Goal: Information Seeking & Learning: Learn about a topic

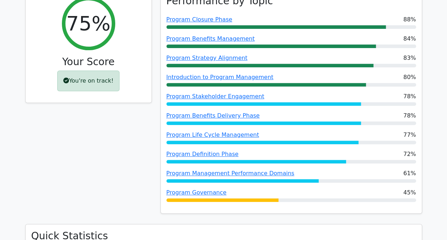
scroll to position [113, 0]
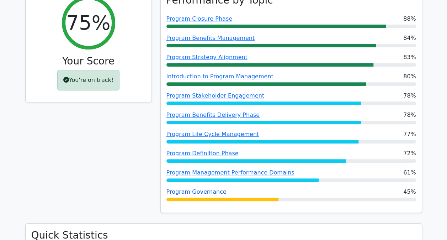
click at [201, 194] on link "Program Governance" at bounding box center [197, 191] width 60 height 7
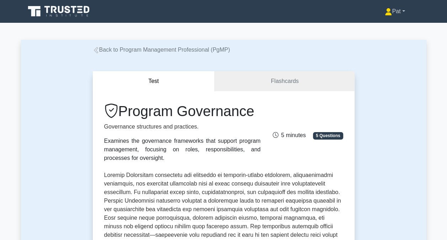
click at [392, 10] on link "Pat" at bounding box center [395, 11] width 54 height 14
click at [380, 26] on link "Profile" at bounding box center [396, 27] width 56 height 11
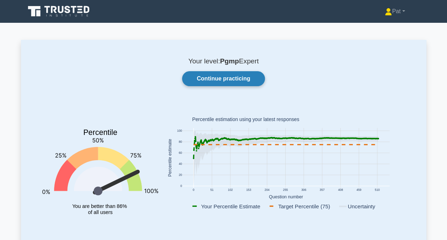
click at [230, 85] on link "Continue practicing" at bounding box center [223, 78] width 83 height 15
click at [400, 9] on link "Pat" at bounding box center [395, 11] width 54 height 14
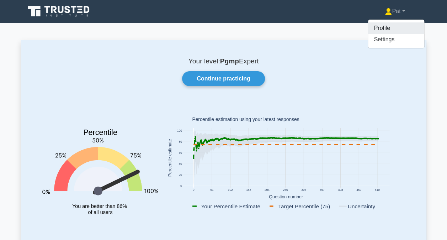
click at [394, 24] on link "Profile" at bounding box center [396, 27] width 56 height 11
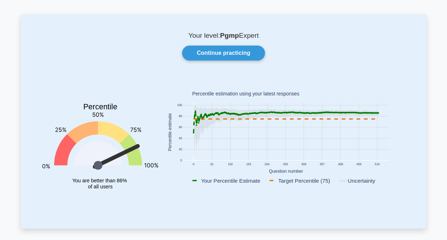
scroll to position [26, 0]
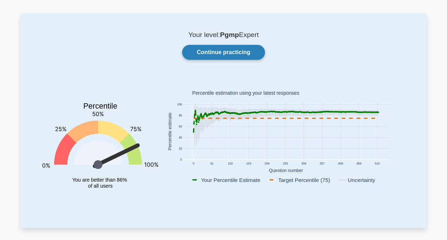
click at [223, 51] on link "Continue practicing" at bounding box center [223, 52] width 83 height 15
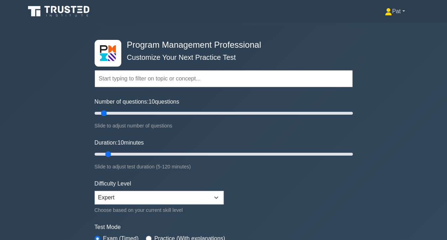
click at [397, 16] on link "Pat" at bounding box center [395, 11] width 54 height 14
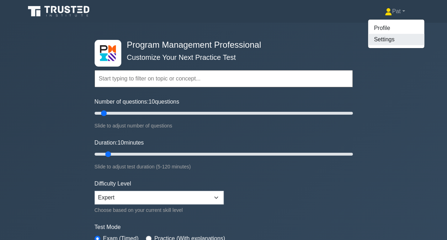
click at [386, 35] on link "Settings" at bounding box center [396, 39] width 56 height 11
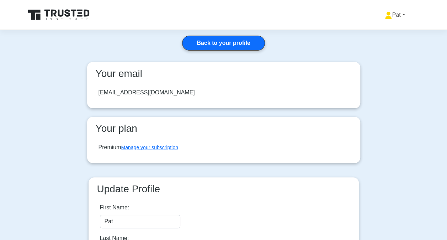
click at [389, 14] on link "Pat" at bounding box center [395, 15] width 54 height 14
click at [383, 33] on link "Profile" at bounding box center [396, 31] width 56 height 11
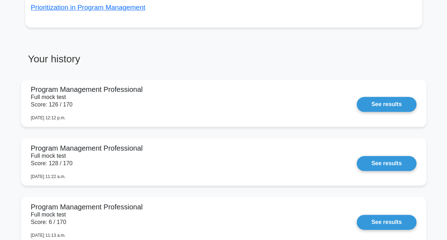
scroll to position [328, 0]
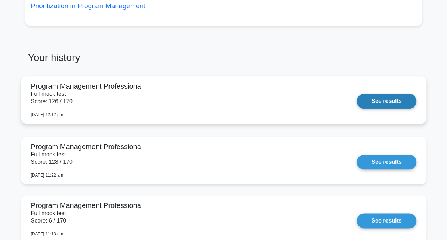
click at [391, 95] on link "See results" at bounding box center [386, 101] width 59 height 15
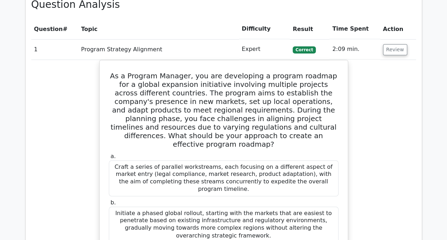
scroll to position [440, 0]
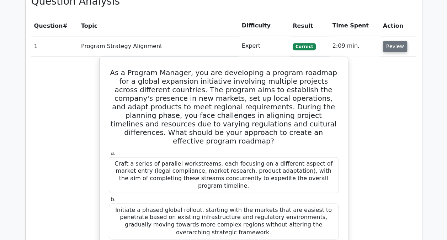
click at [391, 48] on button "Review" at bounding box center [395, 46] width 24 height 11
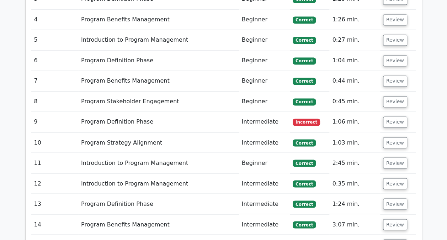
scroll to position [528, 0]
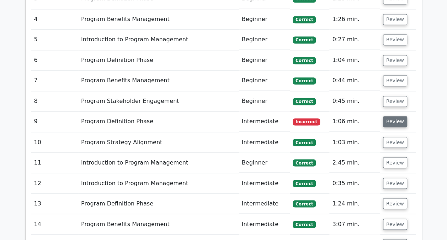
click at [396, 121] on button "Review" at bounding box center [395, 121] width 24 height 11
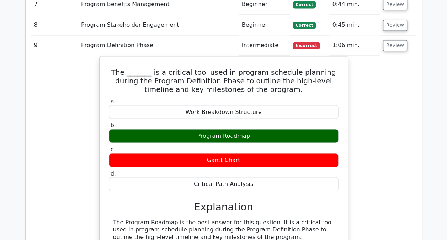
scroll to position [604, 0]
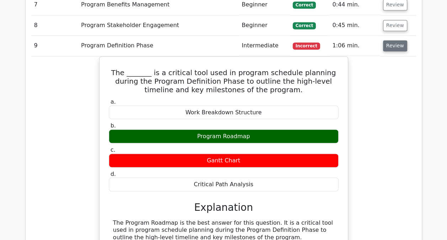
click at [395, 46] on button "Review" at bounding box center [395, 45] width 24 height 11
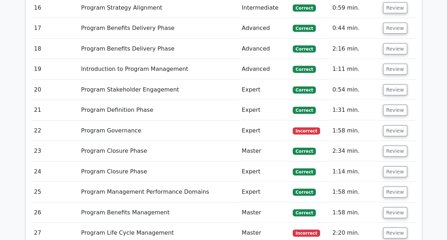
scroll to position [827, 0]
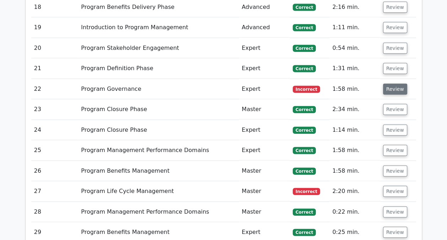
click at [394, 85] on button "Review" at bounding box center [395, 89] width 24 height 11
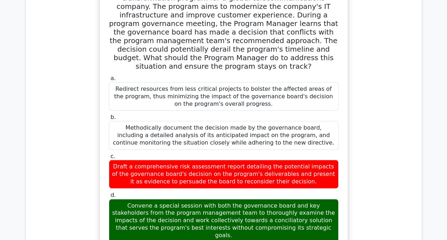
scroll to position [896, 0]
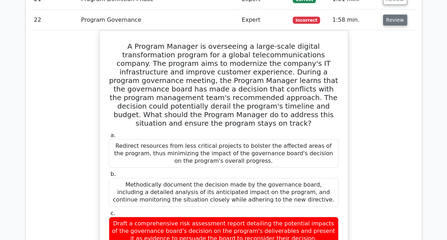
click at [397, 20] on button "Review" at bounding box center [395, 20] width 24 height 11
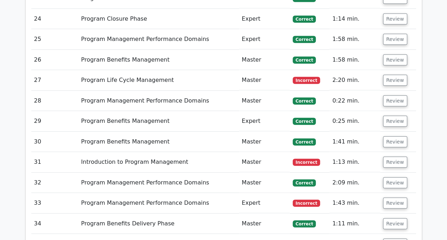
scroll to position [942, 0]
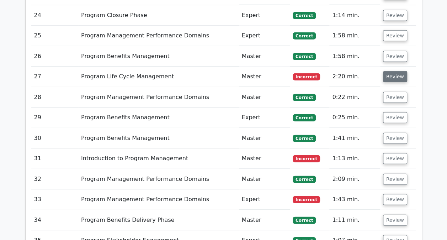
click at [392, 74] on button "Review" at bounding box center [395, 76] width 24 height 11
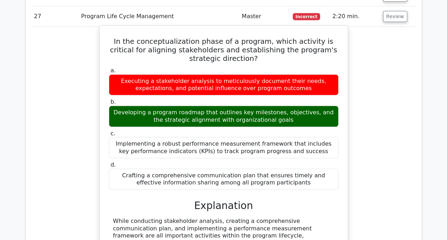
scroll to position [1001, 0]
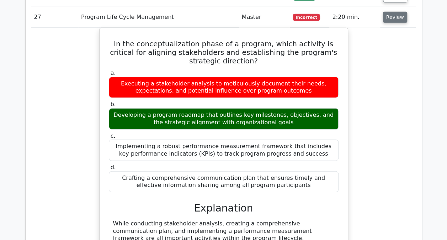
click at [392, 12] on button "Review" at bounding box center [395, 17] width 24 height 11
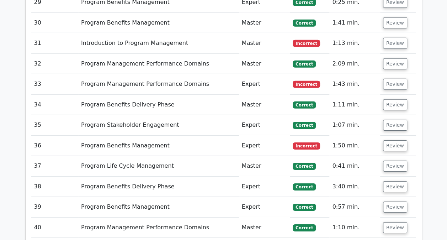
scroll to position [1056, 0]
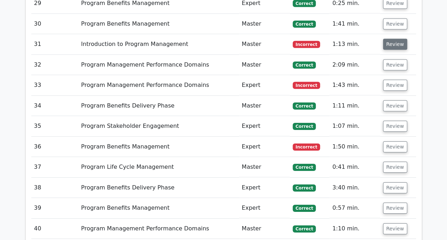
click at [394, 40] on button "Review" at bounding box center [395, 44] width 24 height 11
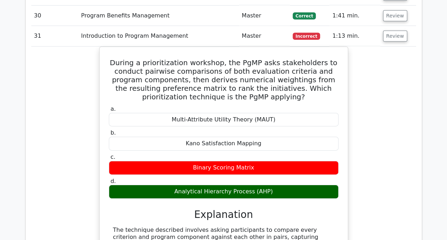
scroll to position [1064, 0]
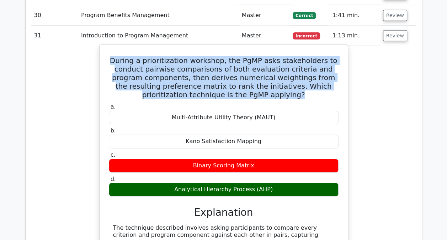
drag, startPoint x: 259, startPoint y: 88, endPoint x: 120, endPoint y: 54, distance: 142.8
click at [120, 56] on h5 "During a prioritization workshop, the PgMP asks stakeholders to conduct pairwis…" at bounding box center [223, 77] width 231 height 43
drag, startPoint x: 120, startPoint y: 54, endPoint x: 156, endPoint y: 68, distance: 38.4
copy h5 "During a prioritization workshop, the PgMP asks stakeholders to conduct pairwis…"
drag, startPoint x: 179, startPoint y: 180, endPoint x: 270, endPoint y: 183, distance: 91.2
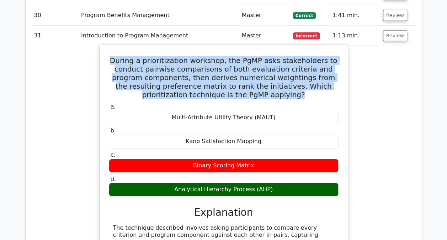
click at [270, 183] on div "Analytical Hierarchy Process (AHP)" at bounding box center [224, 190] width 230 height 14
copy div "Analytical Hierarchy Process (AHP)"
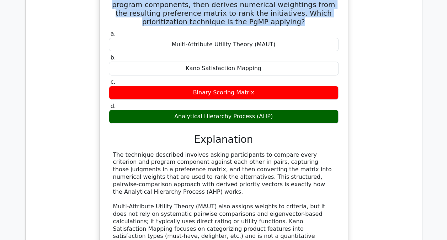
scroll to position [1138, 0]
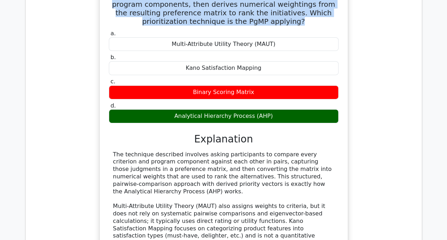
drag, startPoint x: 301, startPoint y: 178, endPoint x: 113, endPoint y: 144, distance: 191.2
click at [113, 151] on div "The technique described involves asking participants to compare every criterion…" at bounding box center [223, 206] width 221 height 111
drag, startPoint x: 113, startPoint y: 144, endPoint x: 172, endPoint y: 158, distance: 60.6
copy div "The technique described involves asking participants to compare every criterion…"
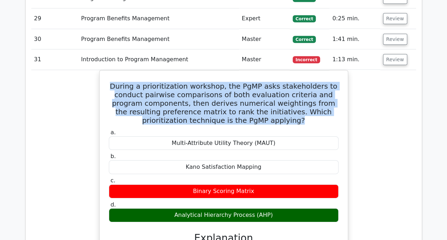
scroll to position [1032, 0]
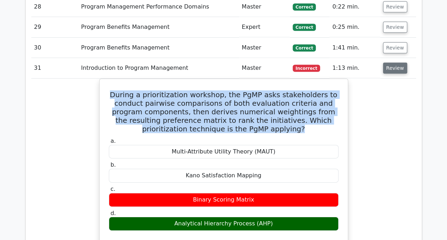
click at [391, 67] on button "Review" at bounding box center [395, 68] width 24 height 11
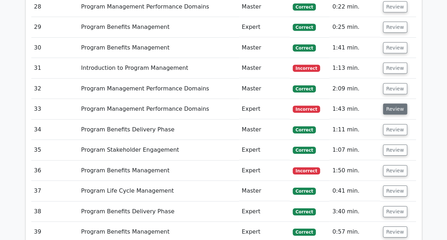
click at [392, 104] on button "Review" at bounding box center [395, 109] width 24 height 11
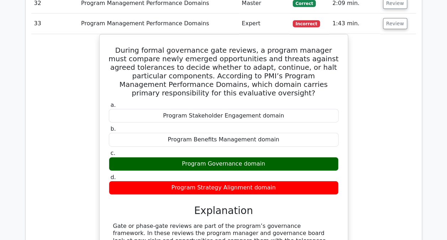
scroll to position [1118, 0]
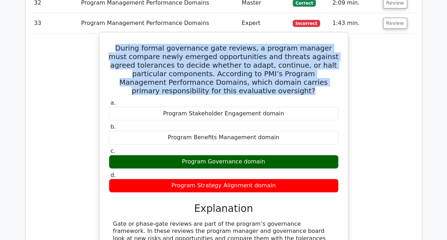
drag, startPoint x: 258, startPoint y: 85, endPoint x: 115, endPoint y: 41, distance: 149.7
click at [115, 44] on h5 "During formal governance gate reviews, a program manager must compare newly eme…" at bounding box center [223, 69] width 231 height 51
copy h5 "During formal governance gate reviews, a program manager must compare newly eme…"
drag, startPoint x: 267, startPoint y: 155, endPoint x: 183, endPoint y: 154, distance: 84.7
click at [183, 155] on div "Program Governance domain" at bounding box center [224, 162] width 230 height 14
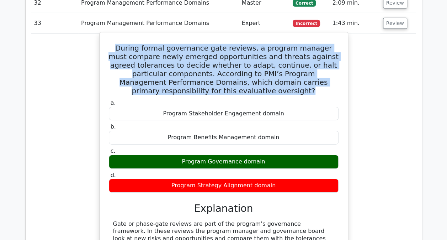
drag, startPoint x: 183, startPoint y: 154, endPoint x: 191, endPoint y: 155, distance: 9.0
copy div "Program Governance domain"
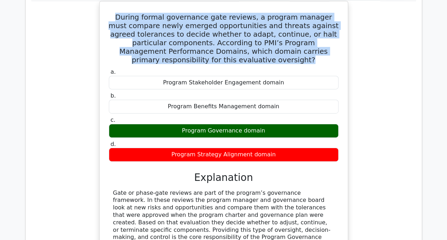
scroll to position [1152, 0]
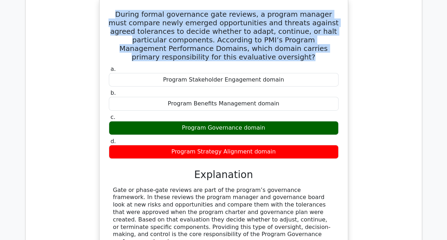
drag, startPoint x: 113, startPoint y: 181, endPoint x: 201, endPoint y: 226, distance: 98.5
copy div "Gate or phase-gate reviews are part of the program’s governance framework. In t…"
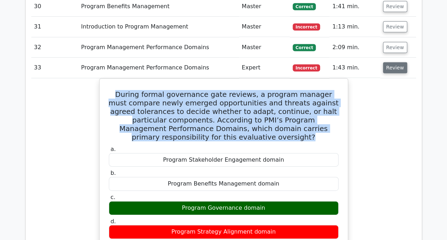
click at [390, 63] on button "Review" at bounding box center [395, 67] width 24 height 11
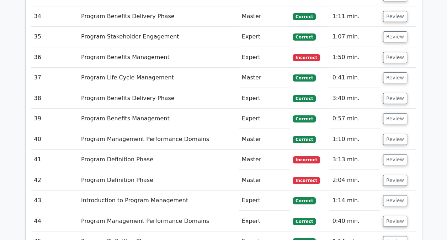
scroll to position [1146, 0]
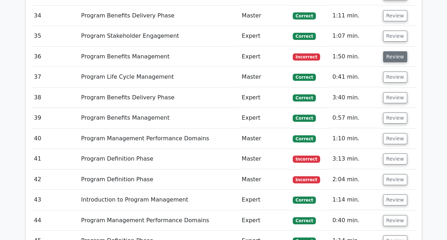
click at [394, 51] on button "Review" at bounding box center [395, 56] width 24 height 11
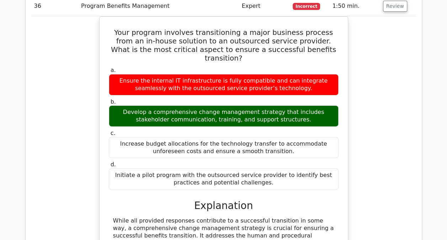
scroll to position [1147, 0]
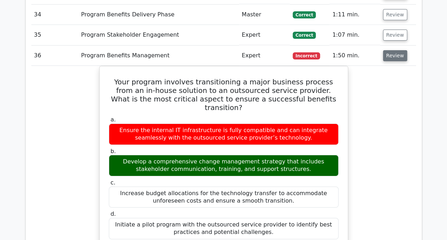
click at [397, 50] on button "Review" at bounding box center [395, 55] width 24 height 11
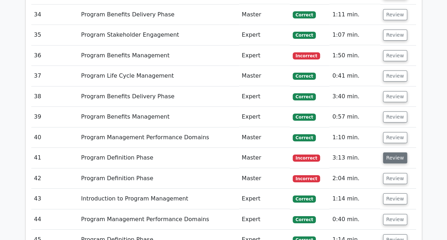
click at [394, 152] on button "Review" at bounding box center [395, 157] width 24 height 11
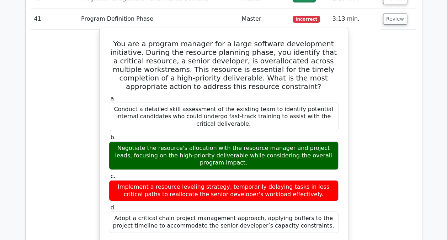
scroll to position [1279, 0]
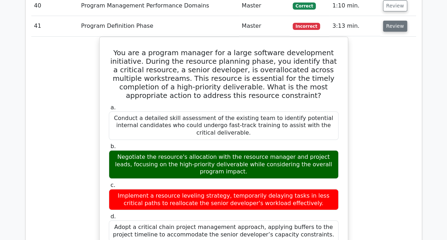
click at [397, 21] on button "Review" at bounding box center [395, 26] width 24 height 11
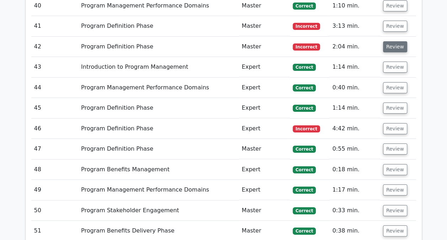
click at [396, 41] on button "Review" at bounding box center [395, 46] width 24 height 11
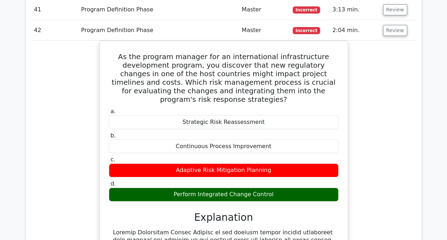
scroll to position [1294, 0]
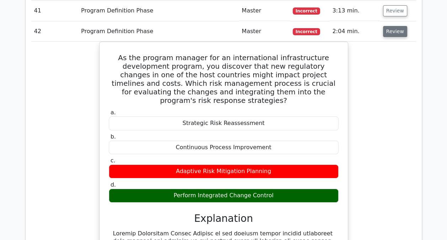
click at [390, 26] on button "Review" at bounding box center [395, 31] width 24 height 11
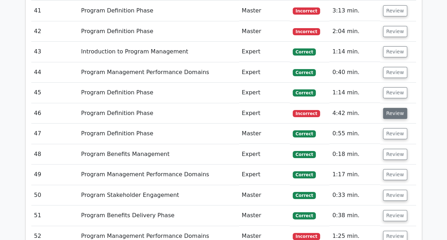
click at [391, 108] on button "Review" at bounding box center [395, 113] width 24 height 11
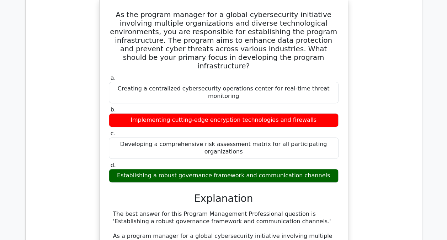
scroll to position [1347, 0]
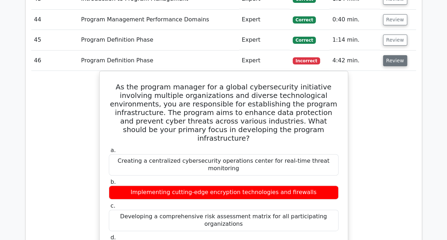
click at [392, 55] on button "Review" at bounding box center [395, 60] width 24 height 11
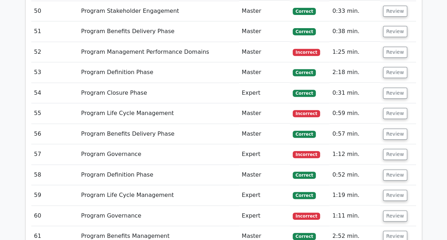
scroll to position [1479, 0]
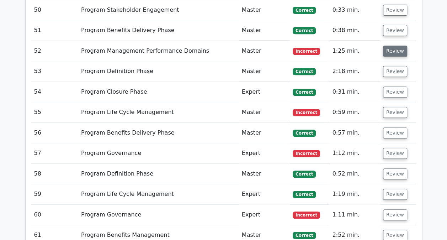
click at [395, 46] on button "Review" at bounding box center [395, 51] width 24 height 11
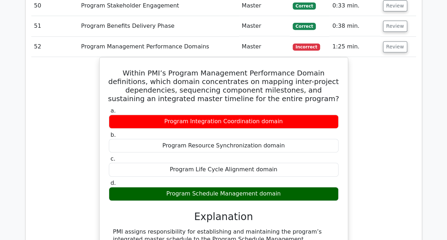
scroll to position [1479, 0]
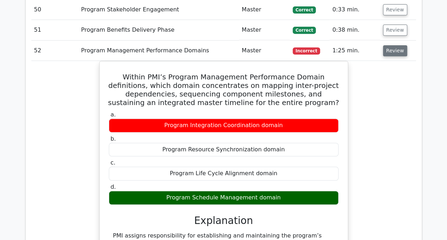
click at [393, 46] on button "Review" at bounding box center [395, 50] width 24 height 11
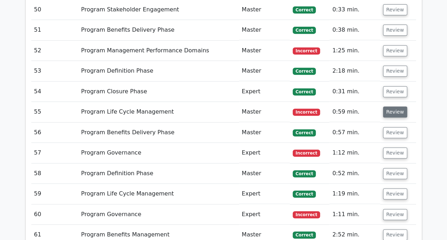
click at [386, 106] on button "Review" at bounding box center [395, 111] width 24 height 11
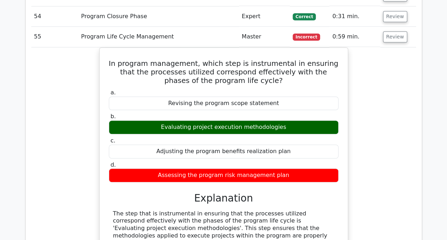
scroll to position [1555, 0]
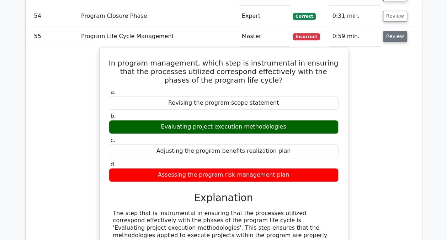
click at [391, 31] on button "Review" at bounding box center [395, 36] width 24 height 11
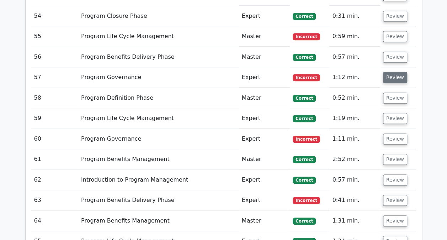
click at [391, 72] on button "Review" at bounding box center [395, 77] width 24 height 11
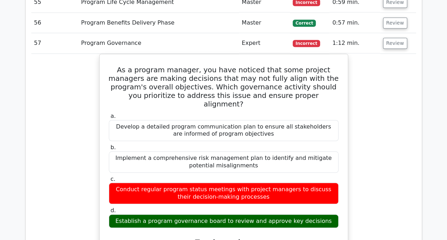
scroll to position [1588, 0]
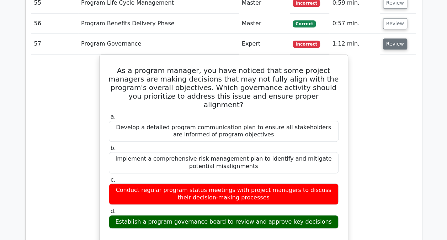
click at [390, 38] on button "Review" at bounding box center [395, 43] width 24 height 11
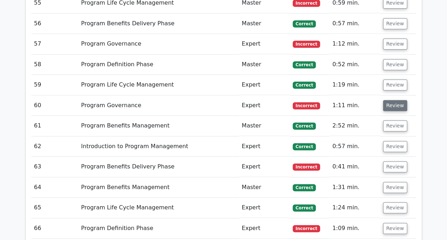
click at [390, 100] on button "Review" at bounding box center [395, 105] width 24 height 11
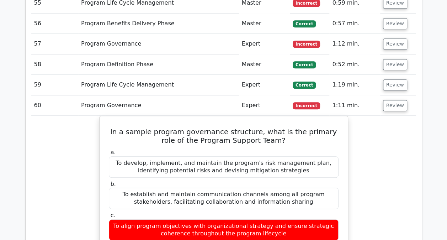
scroll to position [1647, 0]
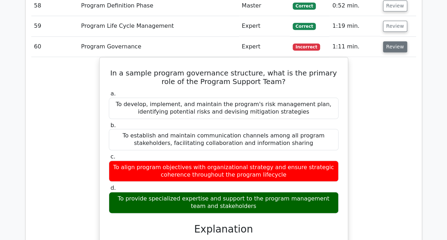
click at [394, 41] on button "Review" at bounding box center [395, 46] width 24 height 11
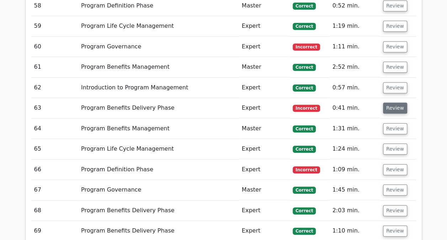
click at [389, 102] on button "Review" at bounding box center [395, 107] width 24 height 11
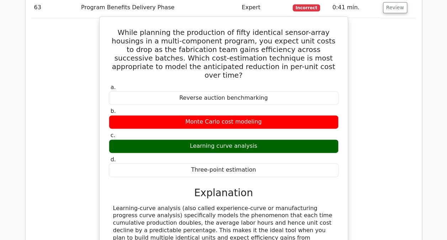
scroll to position [1681, 0]
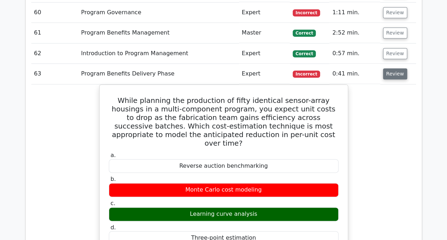
click at [392, 68] on button "Review" at bounding box center [395, 73] width 24 height 11
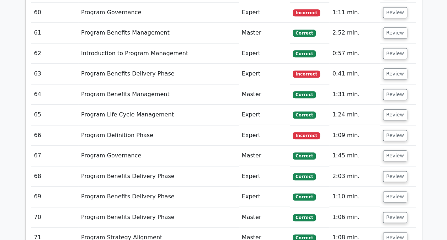
scroll to position [1712, 0]
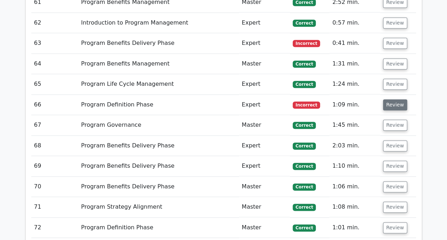
click at [392, 99] on button "Review" at bounding box center [395, 104] width 24 height 11
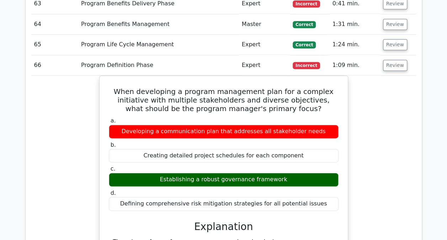
scroll to position [1751, 0]
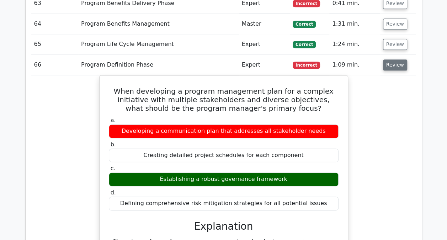
click at [388, 59] on button "Review" at bounding box center [395, 64] width 24 height 11
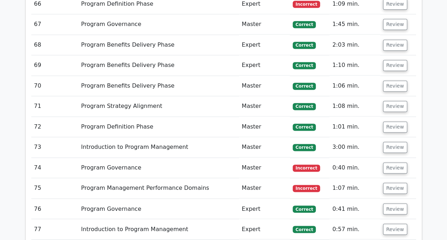
scroll to position [1815, 0]
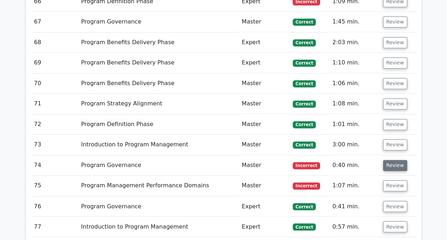
click at [388, 160] on button "Review" at bounding box center [395, 165] width 24 height 11
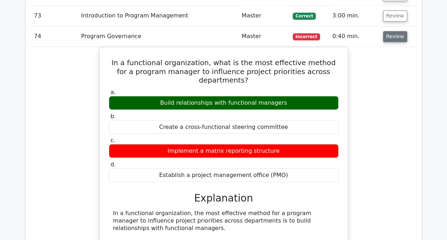
scroll to position [1944, 0]
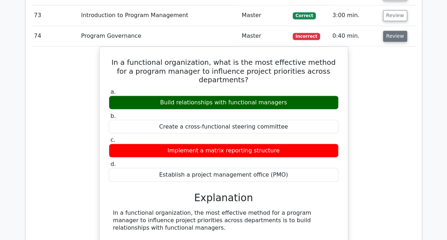
click at [391, 31] on button "Review" at bounding box center [395, 36] width 24 height 11
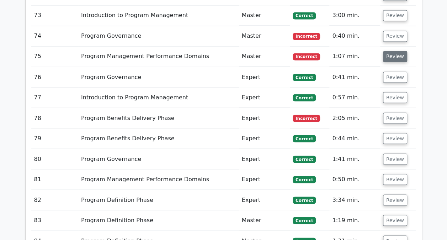
click at [388, 51] on button "Review" at bounding box center [395, 56] width 24 height 11
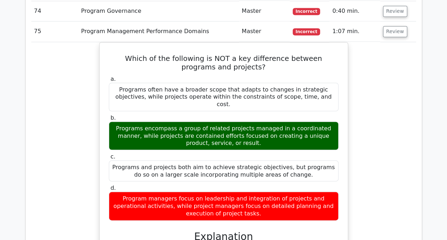
scroll to position [1968, 0]
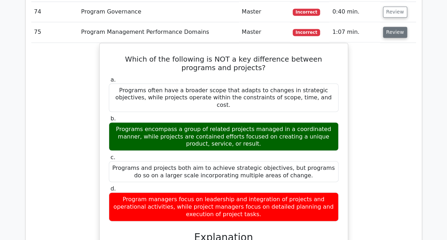
click at [394, 27] on button "Review" at bounding box center [395, 32] width 24 height 11
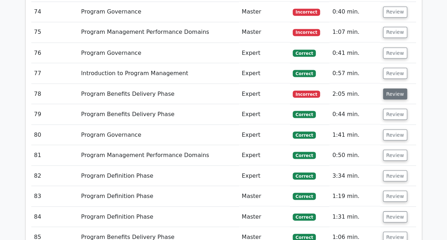
click at [390, 88] on button "Review" at bounding box center [395, 93] width 24 height 11
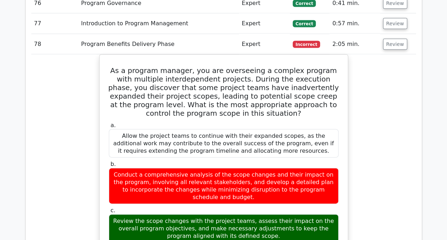
scroll to position [2002, 0]
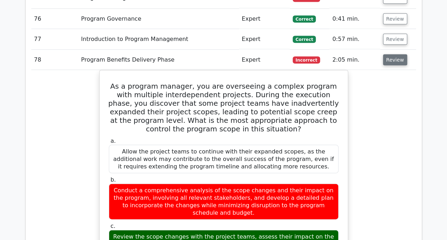
click at [389, 54] on button "Review" at bounding box center [395, 59] width 24 height 11
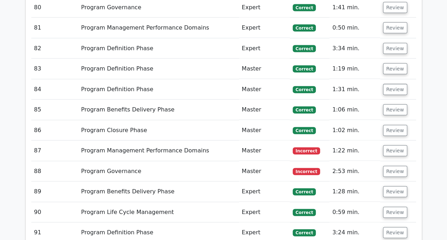
scroll to position [2096, 0]
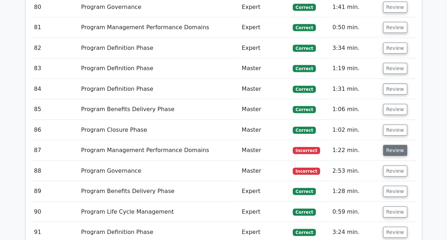
click at [385, 145] on button "Review" at bounding box center [395, 150] width 24 height 11
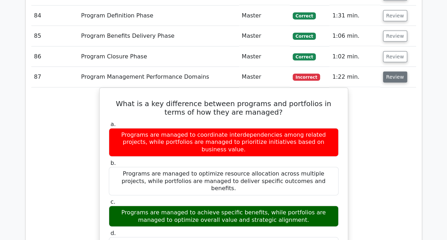
scroll to position [2170, 0]
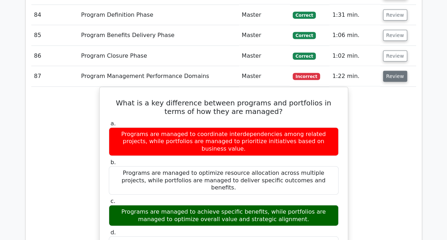
click at [394, 71] on button "Review" at bounding box center [395, 76] width 24 height 11
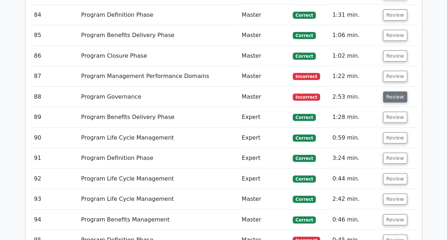
click at [390, 91] on button "Review" at bounding box center [395, 96] width 24 height 11
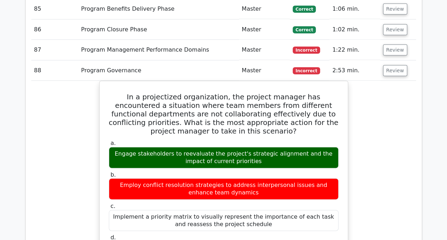
scroll to position [2196, 0]
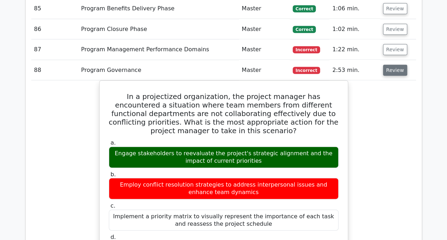
click at [392, 65] on button "Review" at bounding box center [395, 70] width 24 height 11
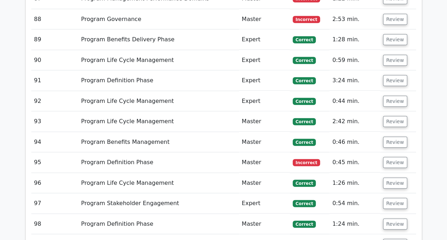
scroll to position [2254, 0]
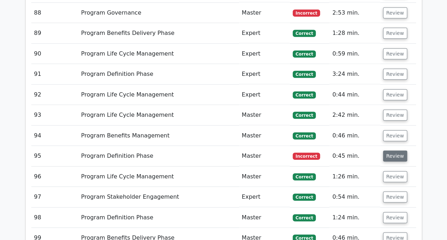
click at [391, 151] on button "Review" at bounding box center [395, 156] width 24 height 11
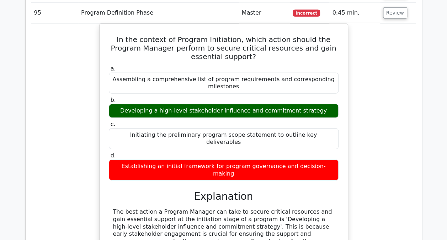
scroll to position [2348, 0]
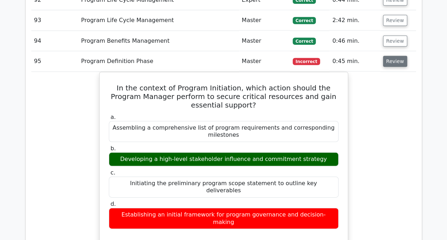
click at [394, 56] on button "Review" at bounding box center [395, 61] width 24 height 11
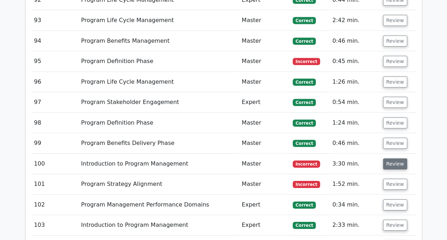
click at [395, 158] on button "Review" at bounding box center [395, 163] width 24 height 11
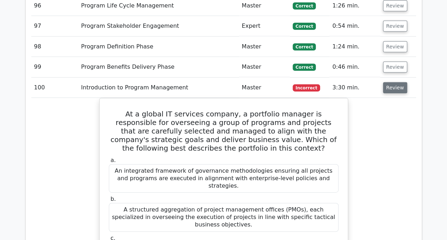
scroll to position [2424, 0]
click at [387, 83] on button "Review" at bounding box center [395, 88] width 24 height 11
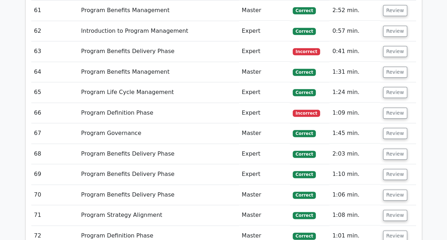
scroll to position [1671, 0]
